Goal: Task Accomplishment & Management: Use online tool/utility

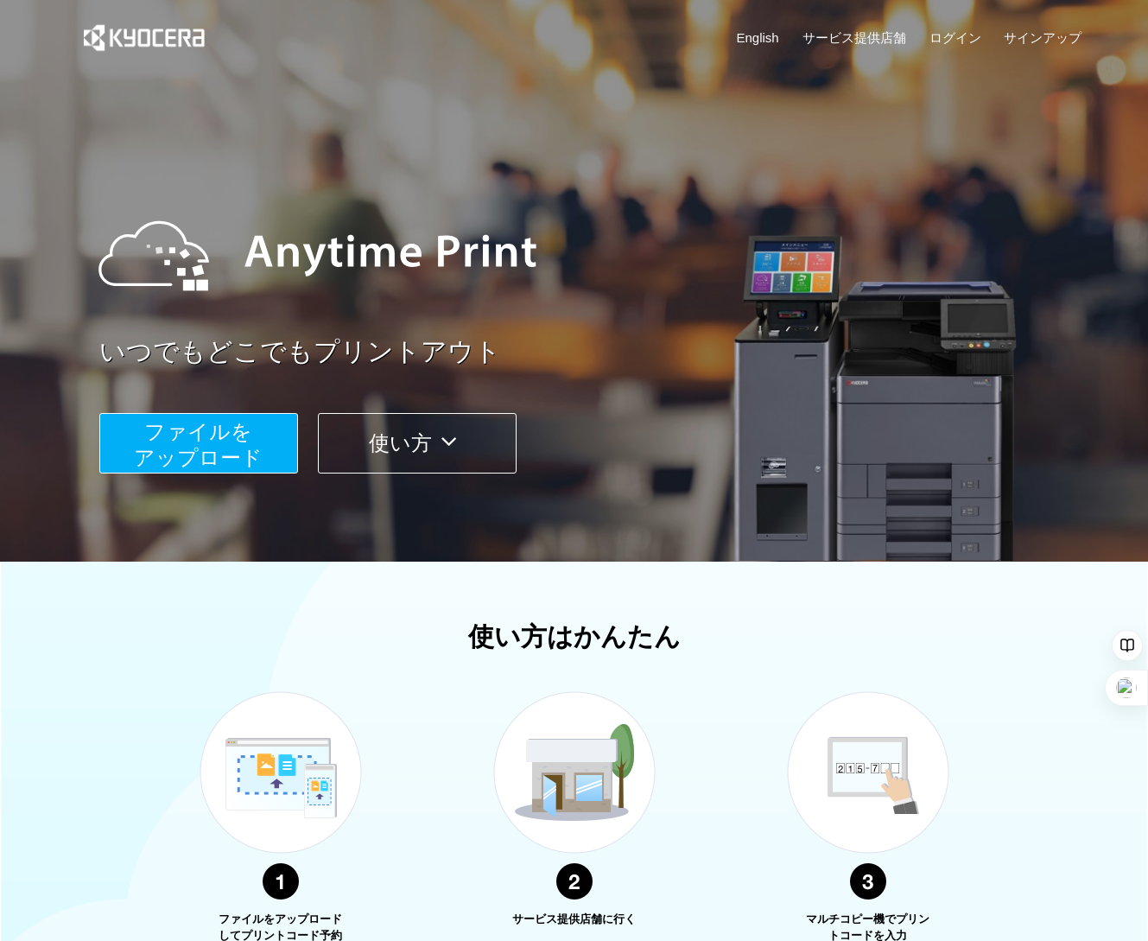
click at [283, 454] on button "ファイルを ​​アップロード" at bounding box center [198, 443] width 199 height 60
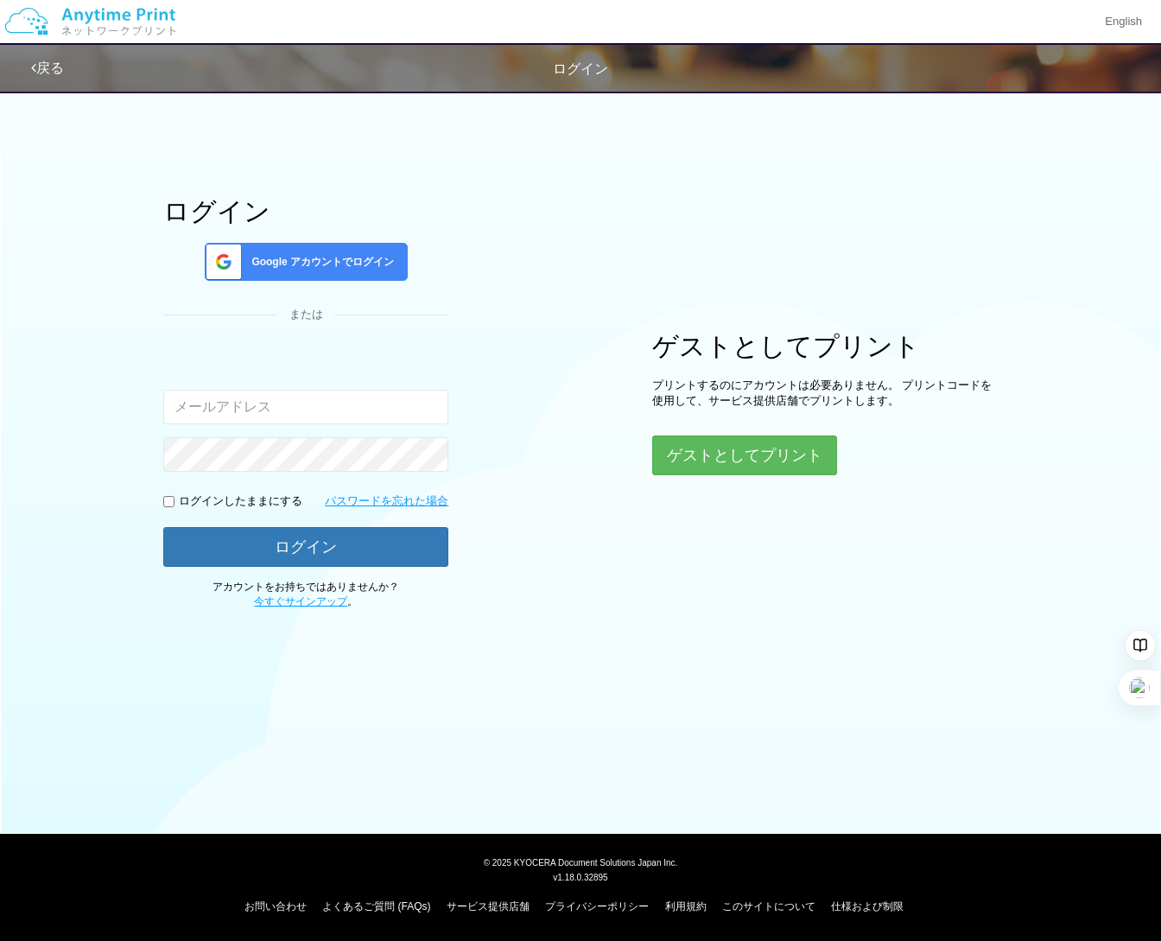
click at [312, 277] on div "Google アカウントでログイン" at bounding box center [306, 262] width 203 height 38
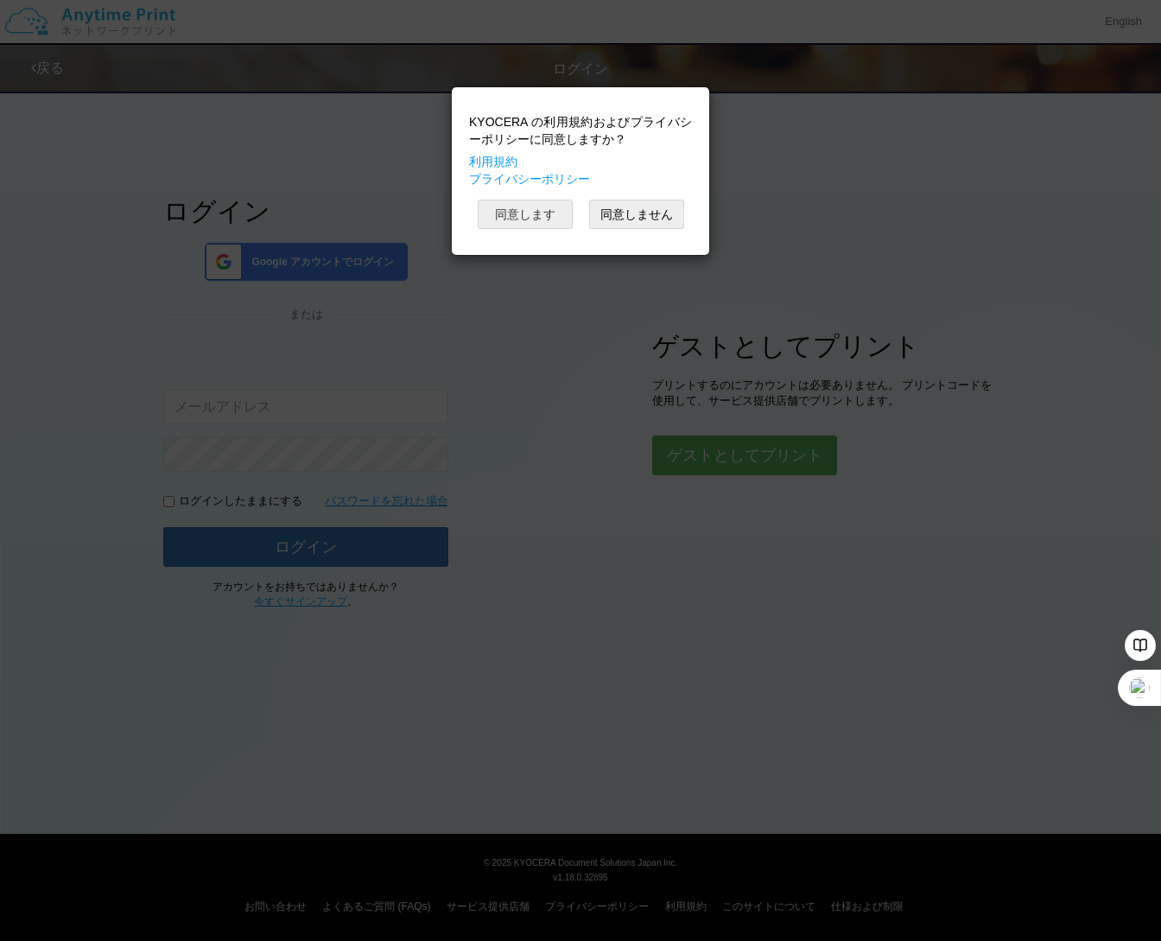
click at [556, 223] on button "同意します" at bounding box center [525, 214] width 95 height 29
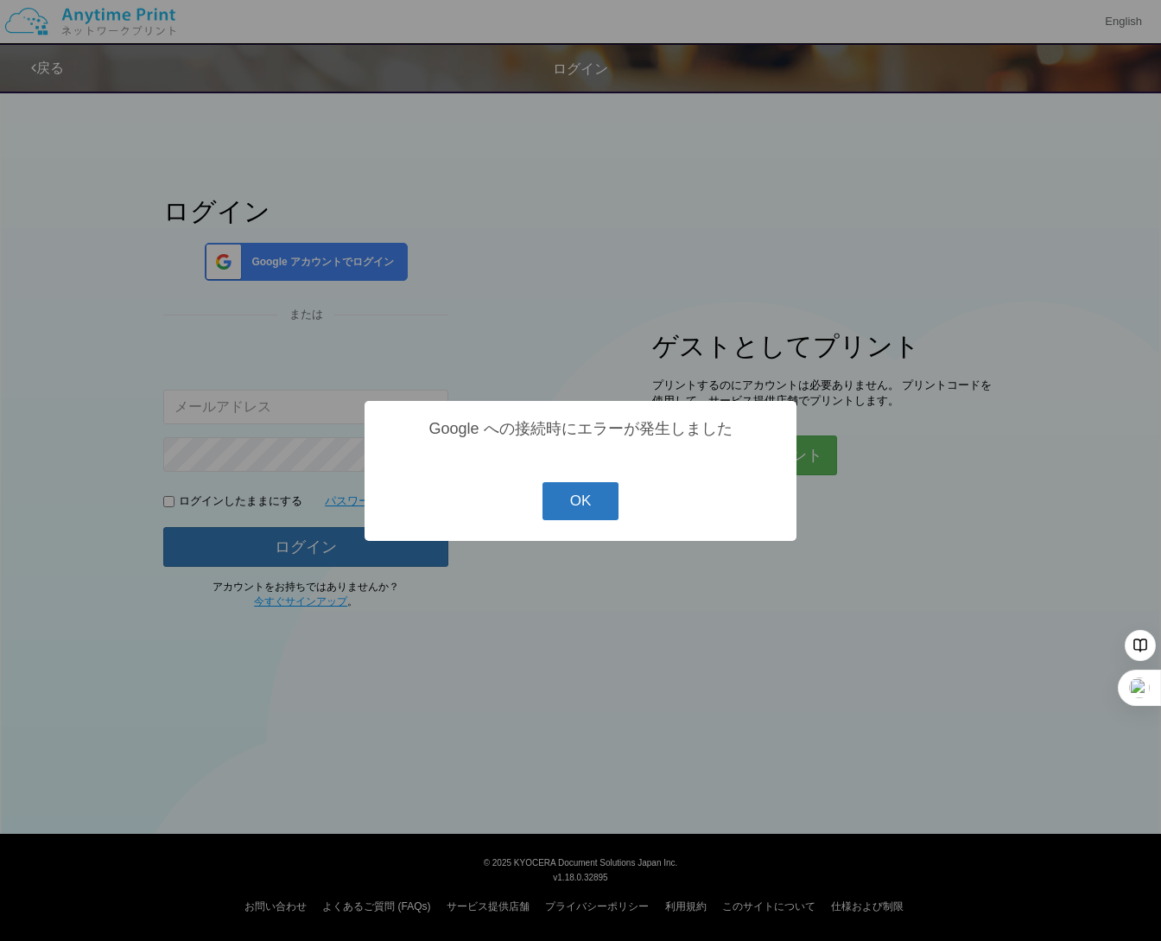
click at [577, 499] on button "OK" at bounding box center [581, 501] width 77 height 38
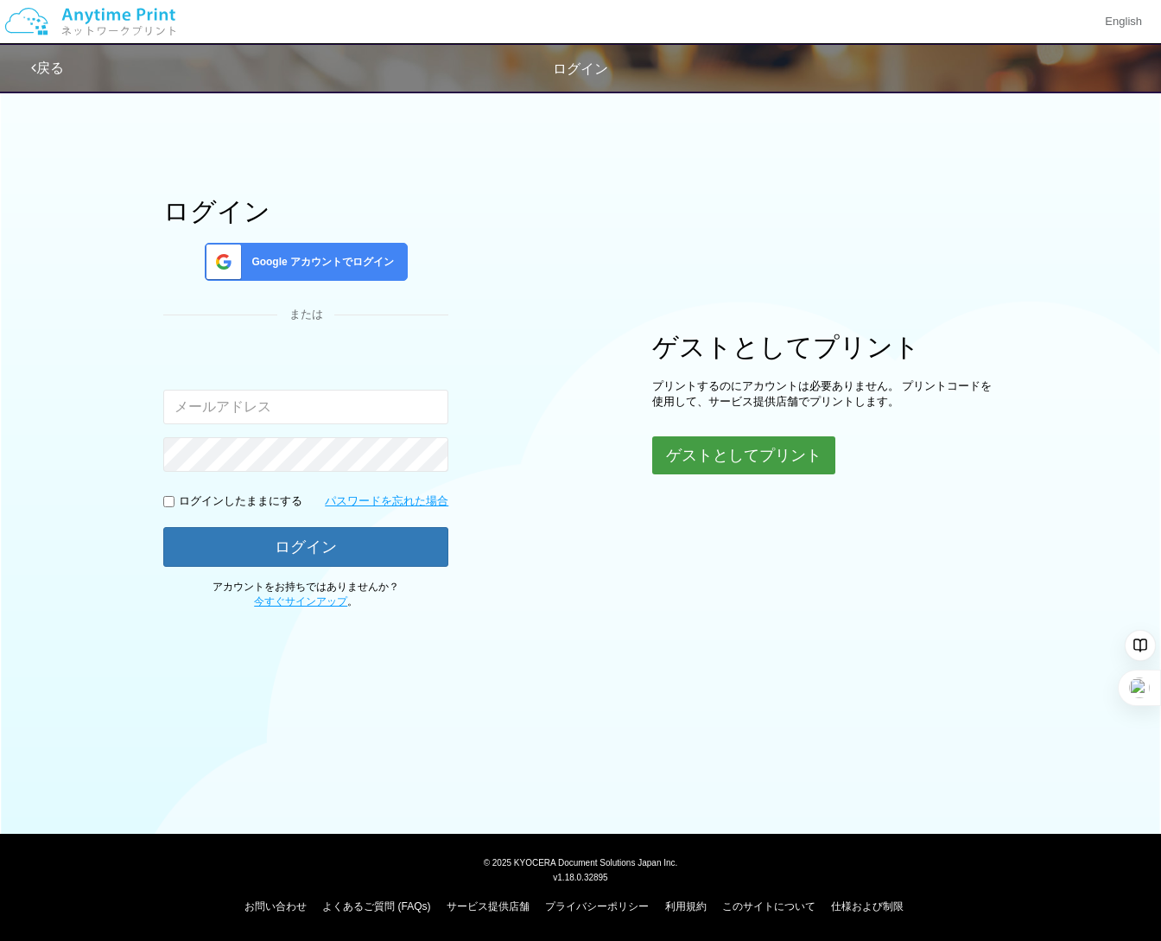
click at [676, 442] on button "ゲストとしてプリント" at bounding box center [743, 455] width 183 height 38
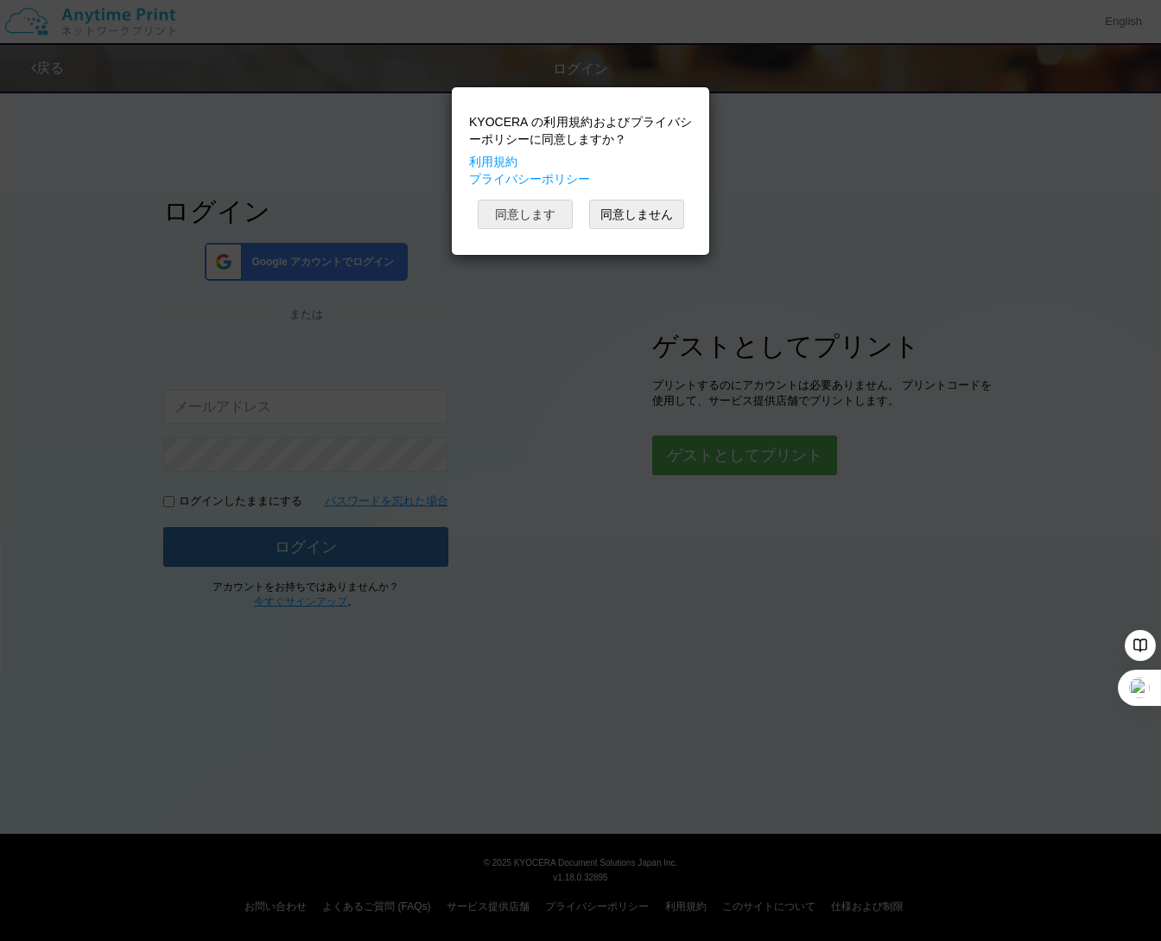
click at [543, 219] on button "同意します" at bounding box center [525, 214] width 95 height 29
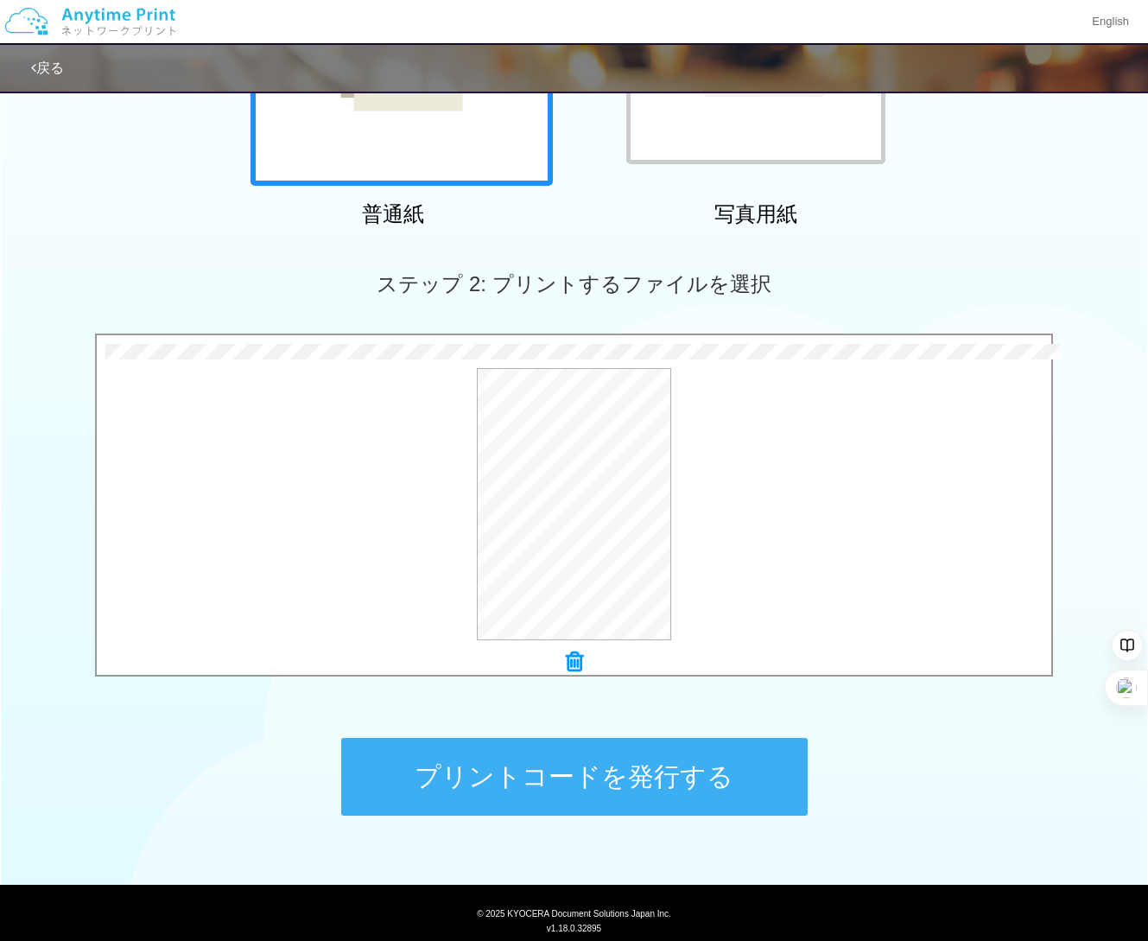
scroll to position [373, 0]
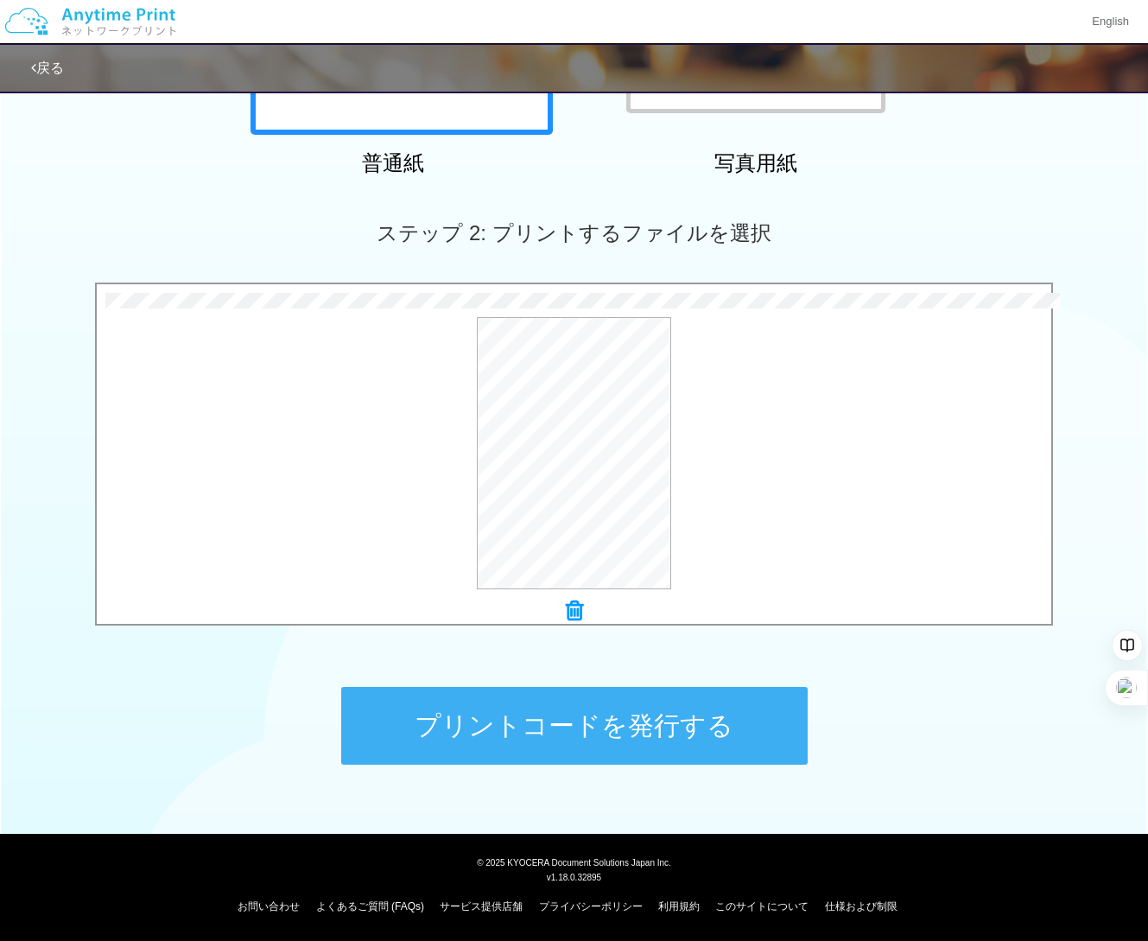
click at [545, 720] on button "プリントコードを発行する" at bounding box center [574, 726] width 467 height 78
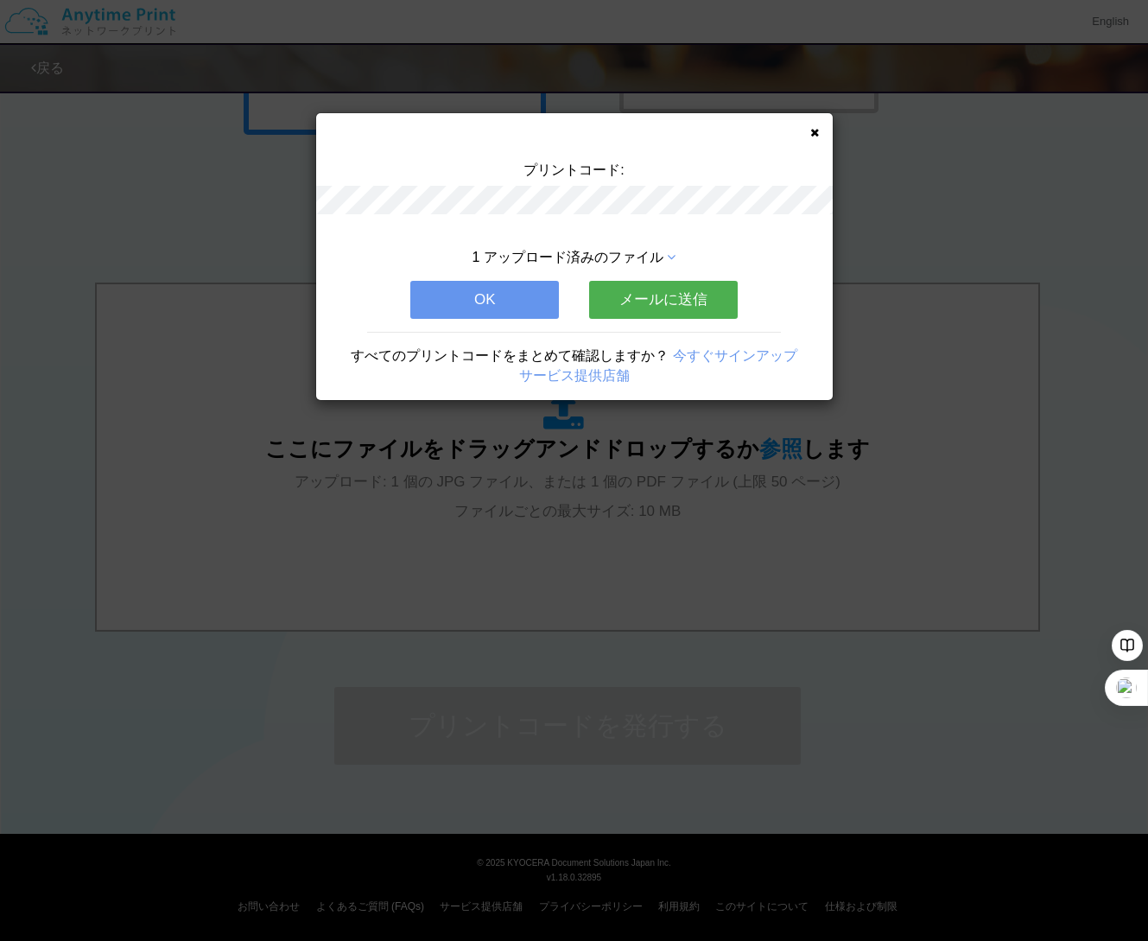
scroll to position [0, 0]
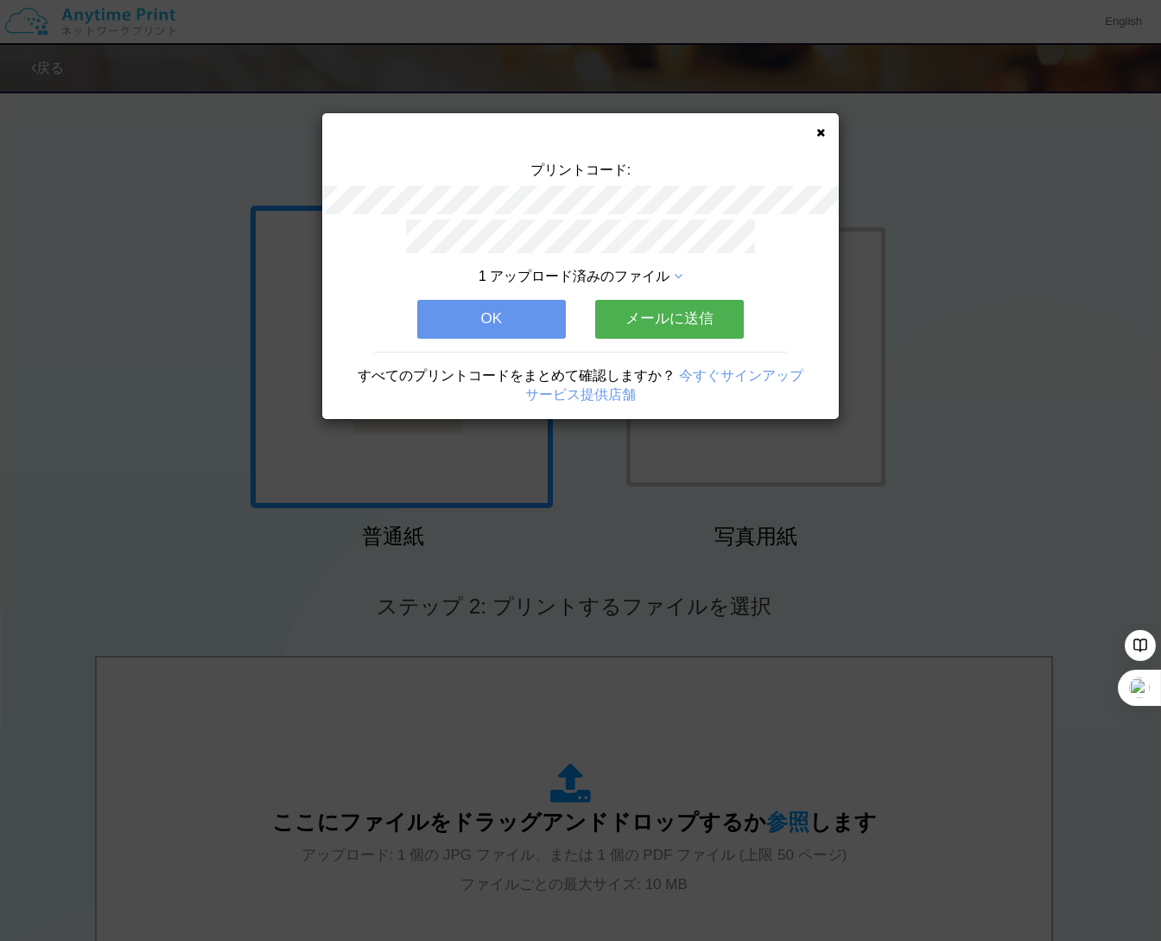
click at [640, 316] on button "メールに送信" at bounding box center [669, 319] width 149 height 38
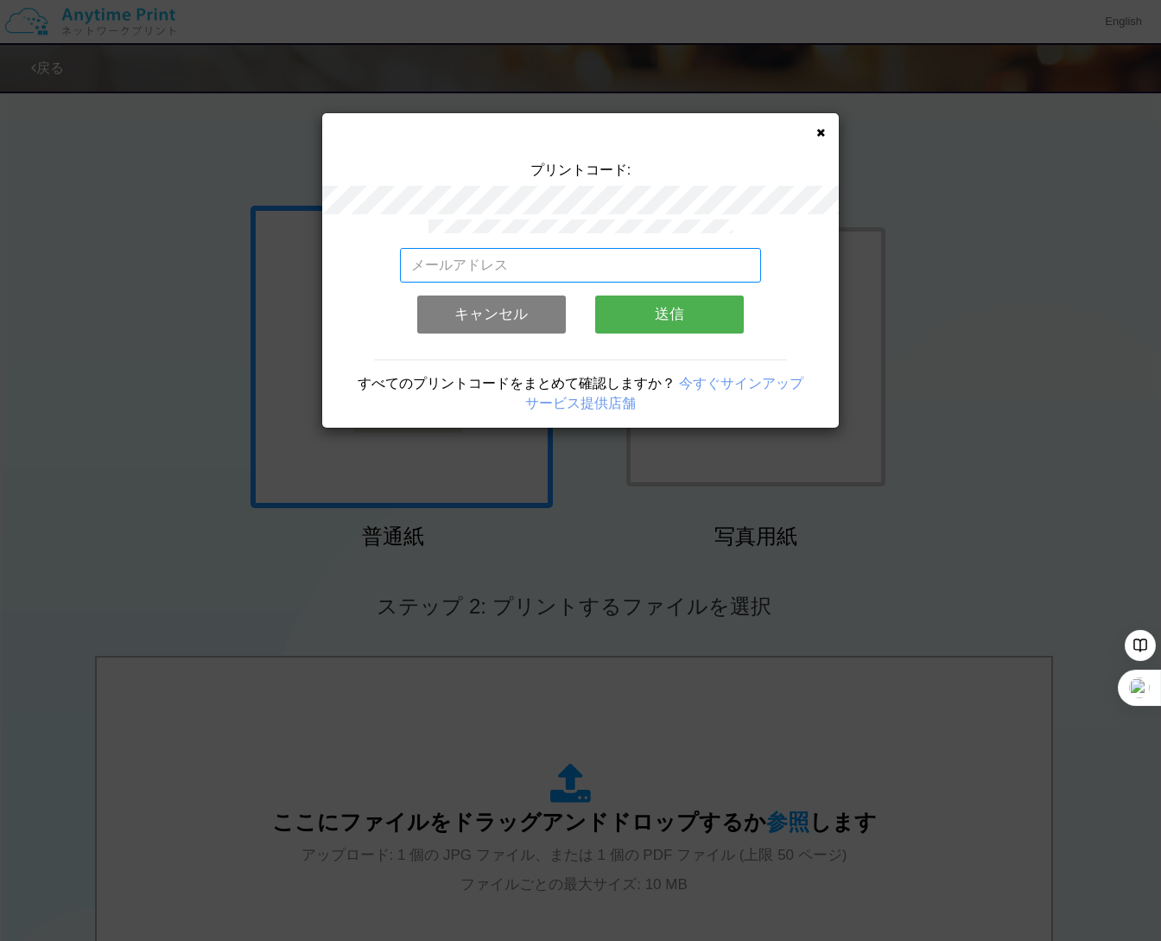
click at [599, 268] on input "email" at bounding box center [581, 265] width 362 height 35
type input "お"
type input "[EMAIL_ADDRESS][DOMAIN_NAME]"
click at [661, 314] on button "送信" at bounding box center [669, 314] width 149 height 38
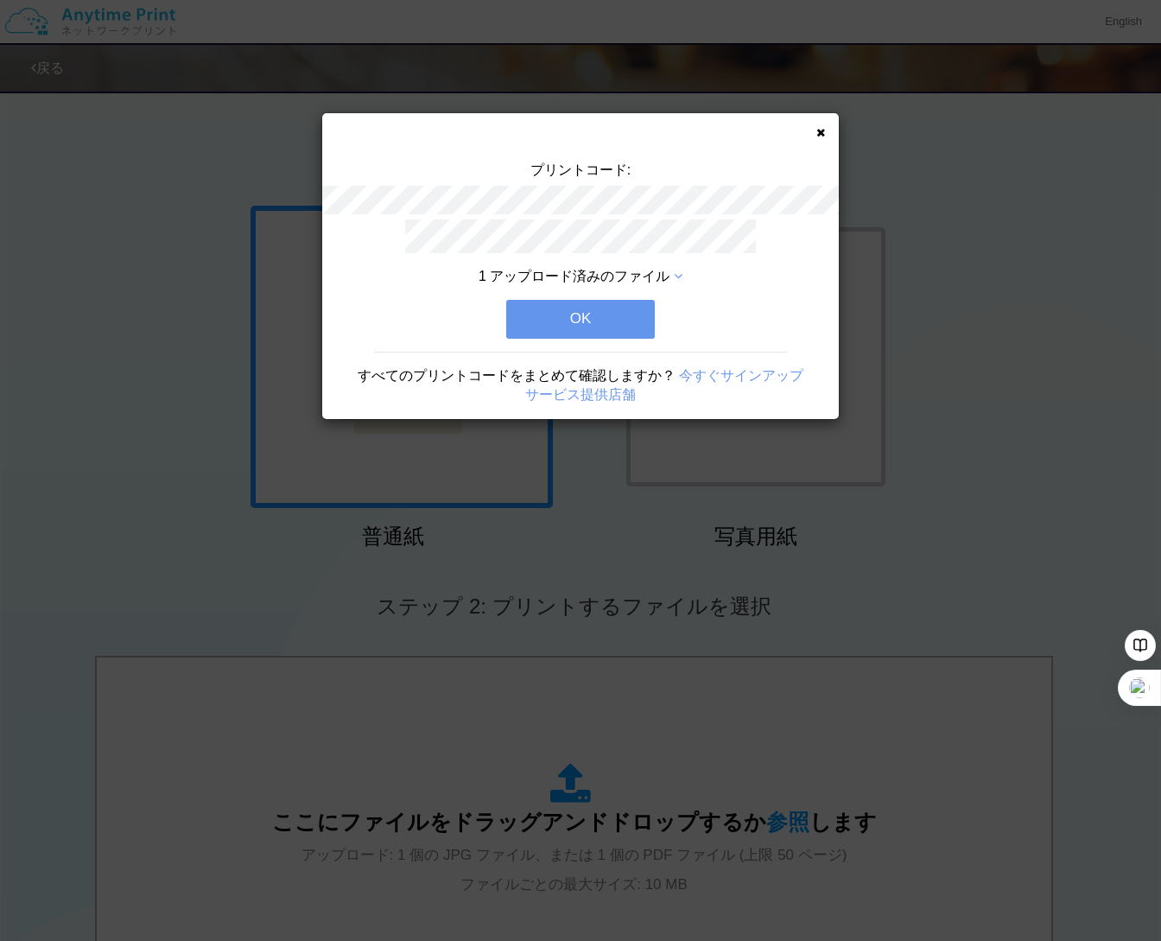
click at [623, 321] on button "OK" at bounding box center [580, 319] width 149 height 38
